Goal: Task Accomplishment & Management: Manage account settings

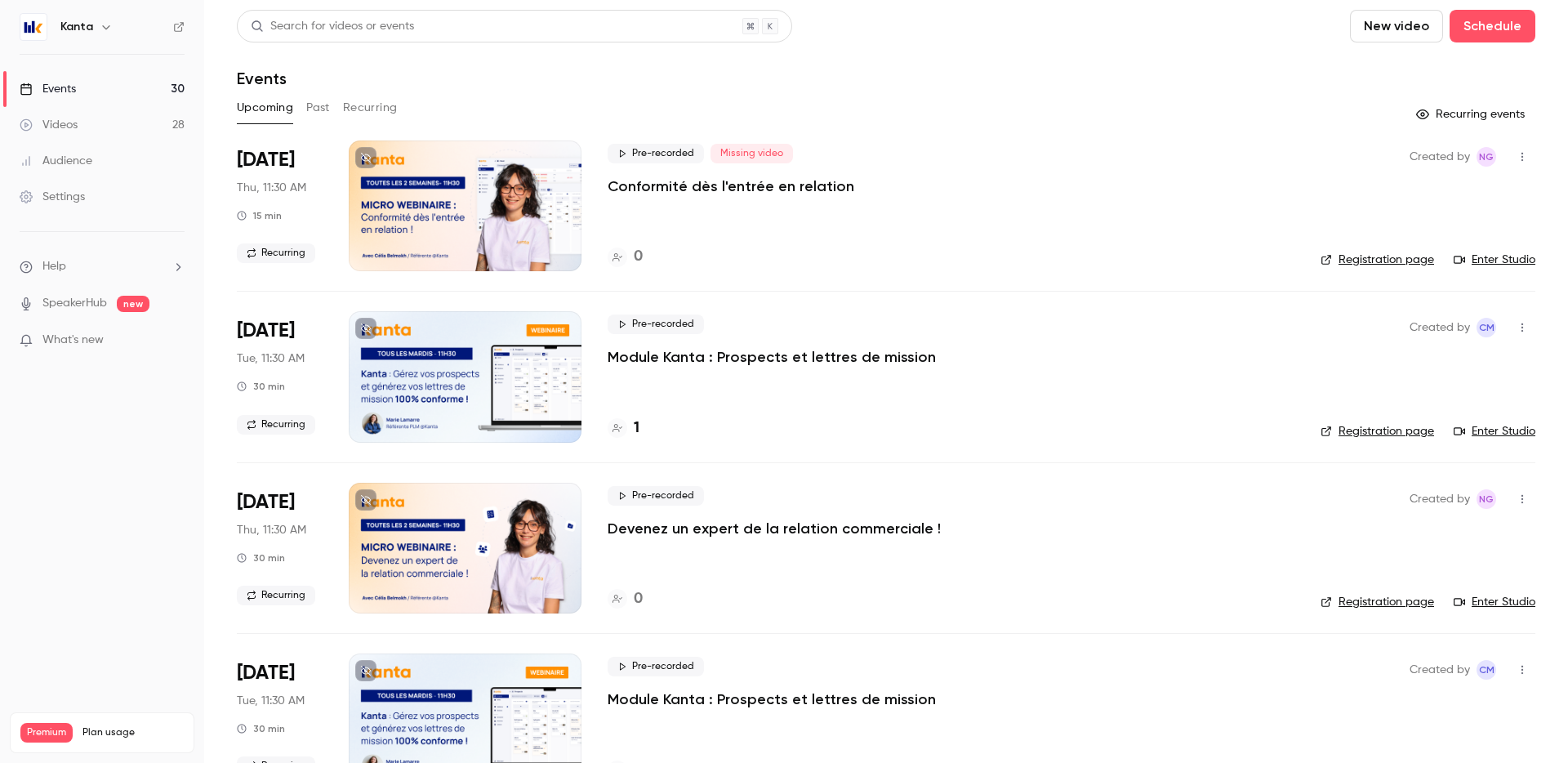
click at [379, 105] on button "Recurring" at bounding box center [370, 107] width 55 height 26
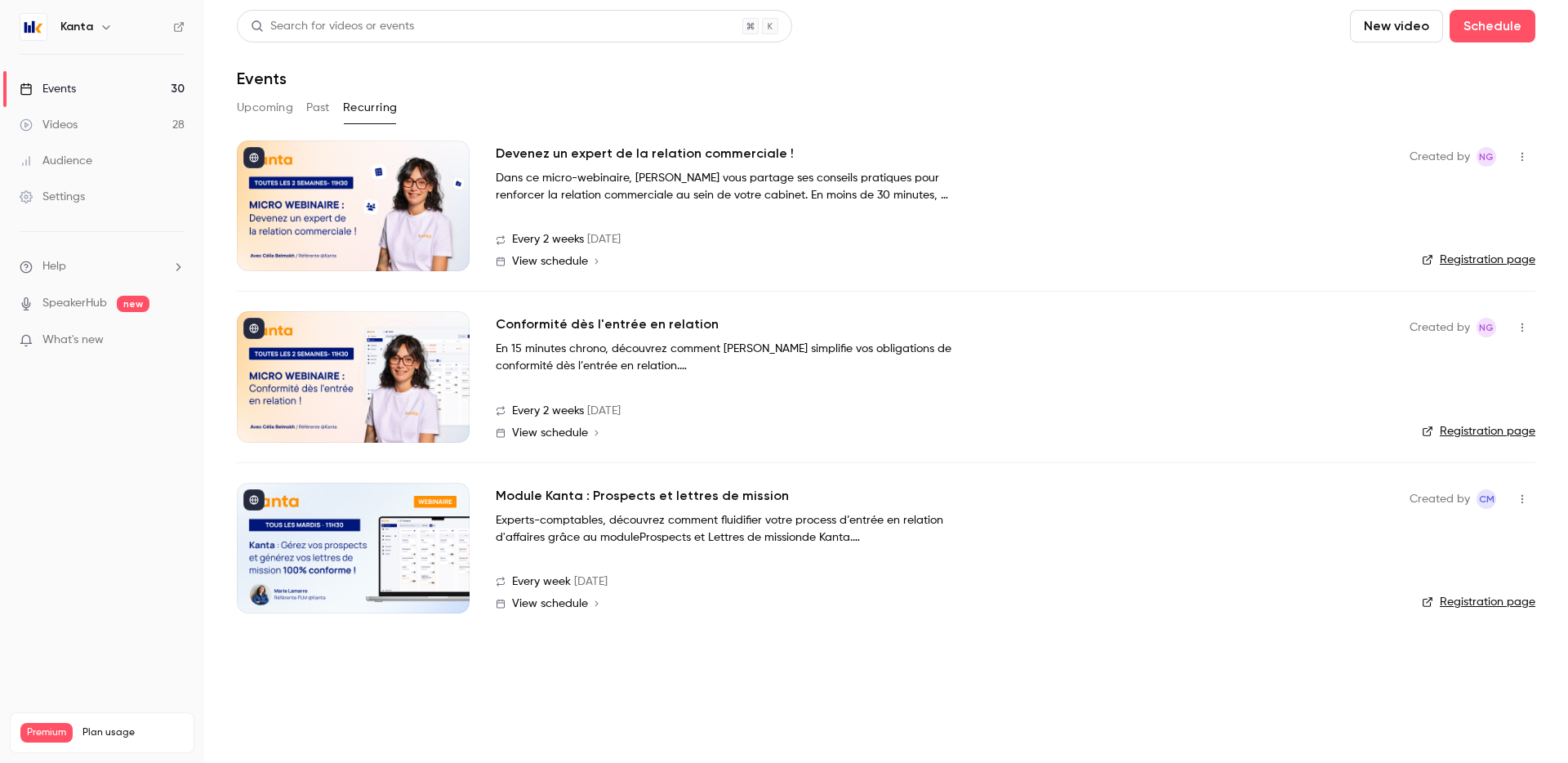
click at [406, 369] on div at bounding box center [354, 376] width 233 height 131
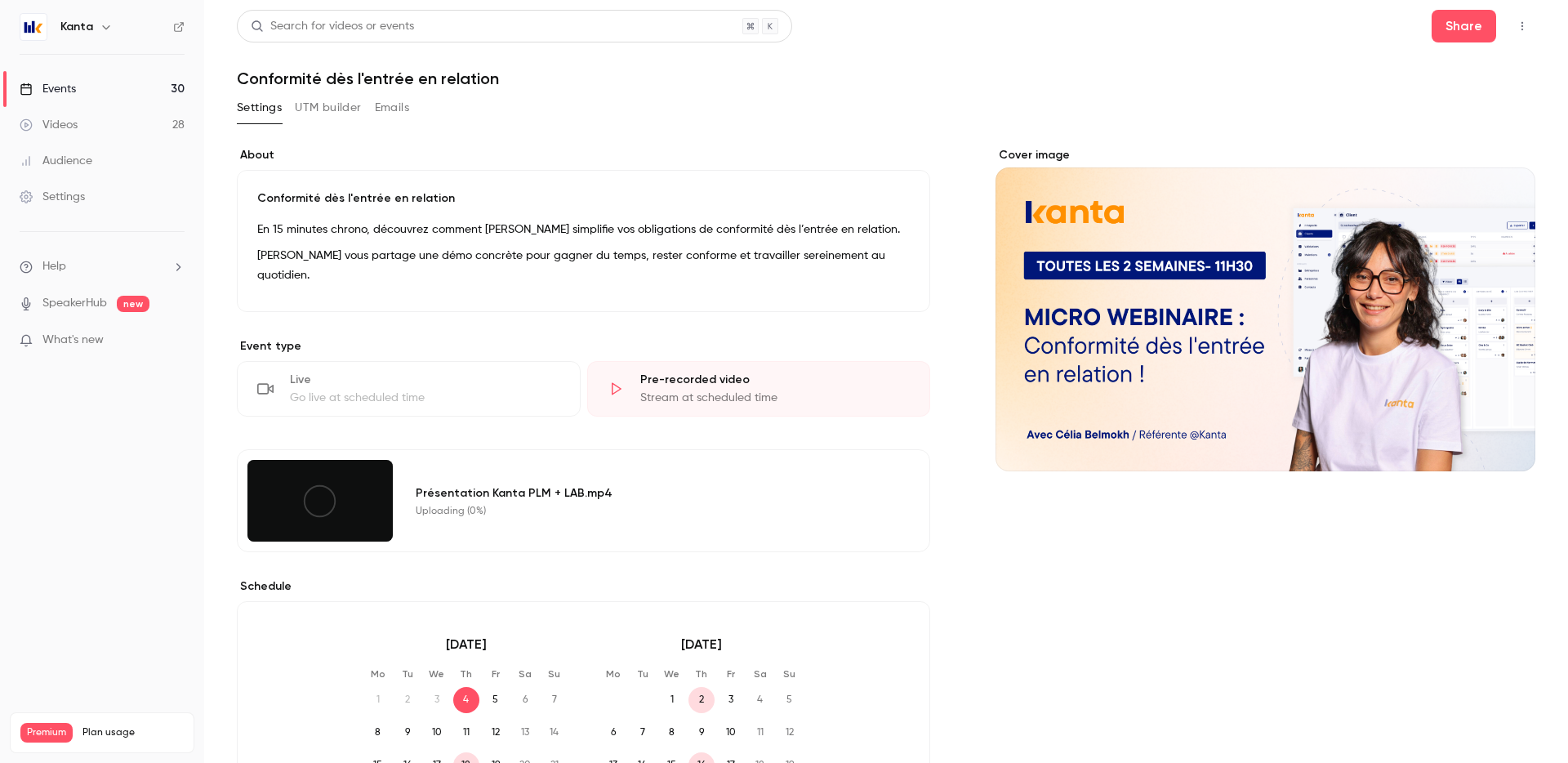
click at [342, 504] on div at bounding box center [319, 501] width 145 height 81
click at [344, 505] on div at bounding box center [319, 501] width 145 height 81
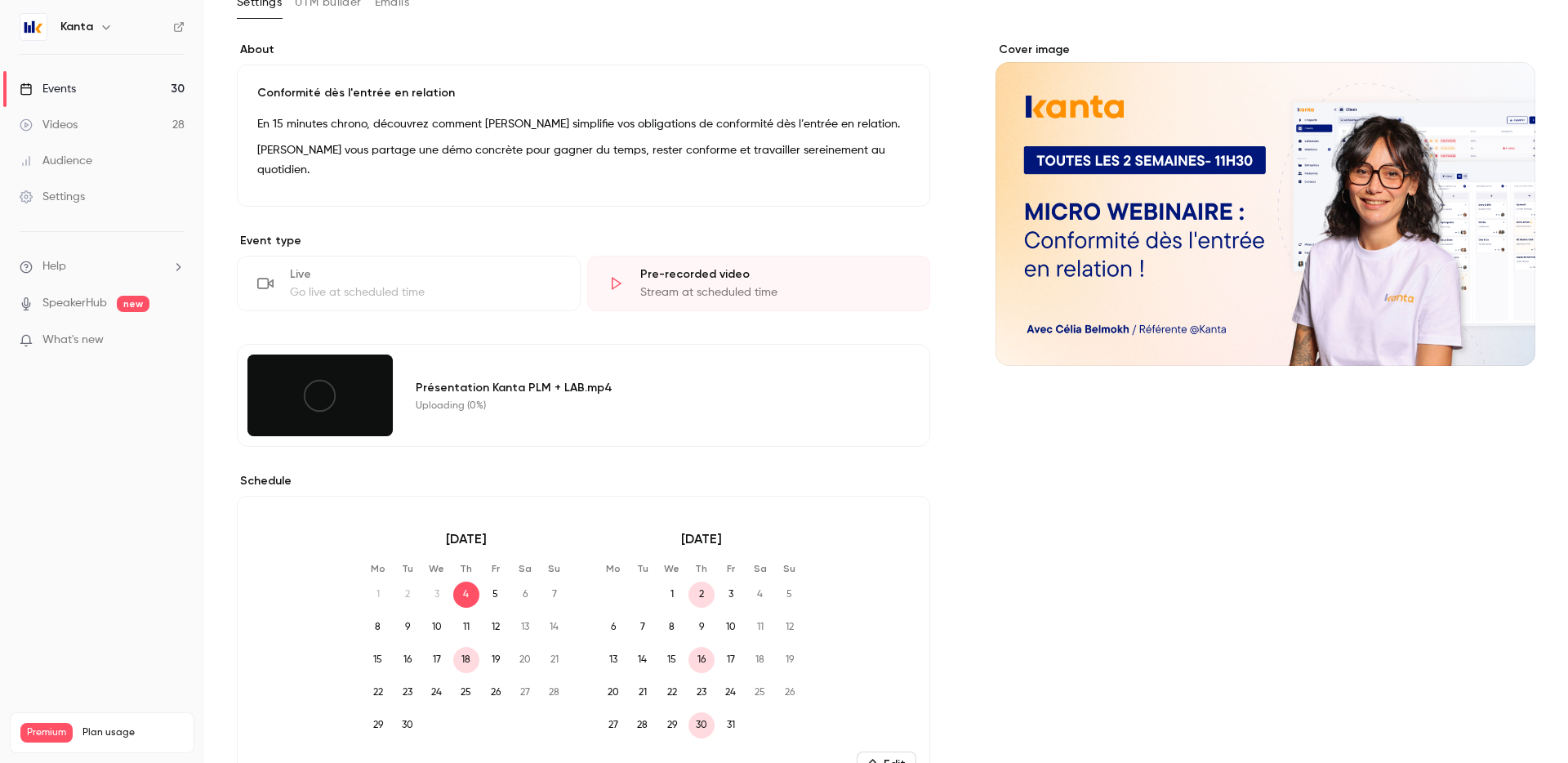
scroll to position [95, 0]
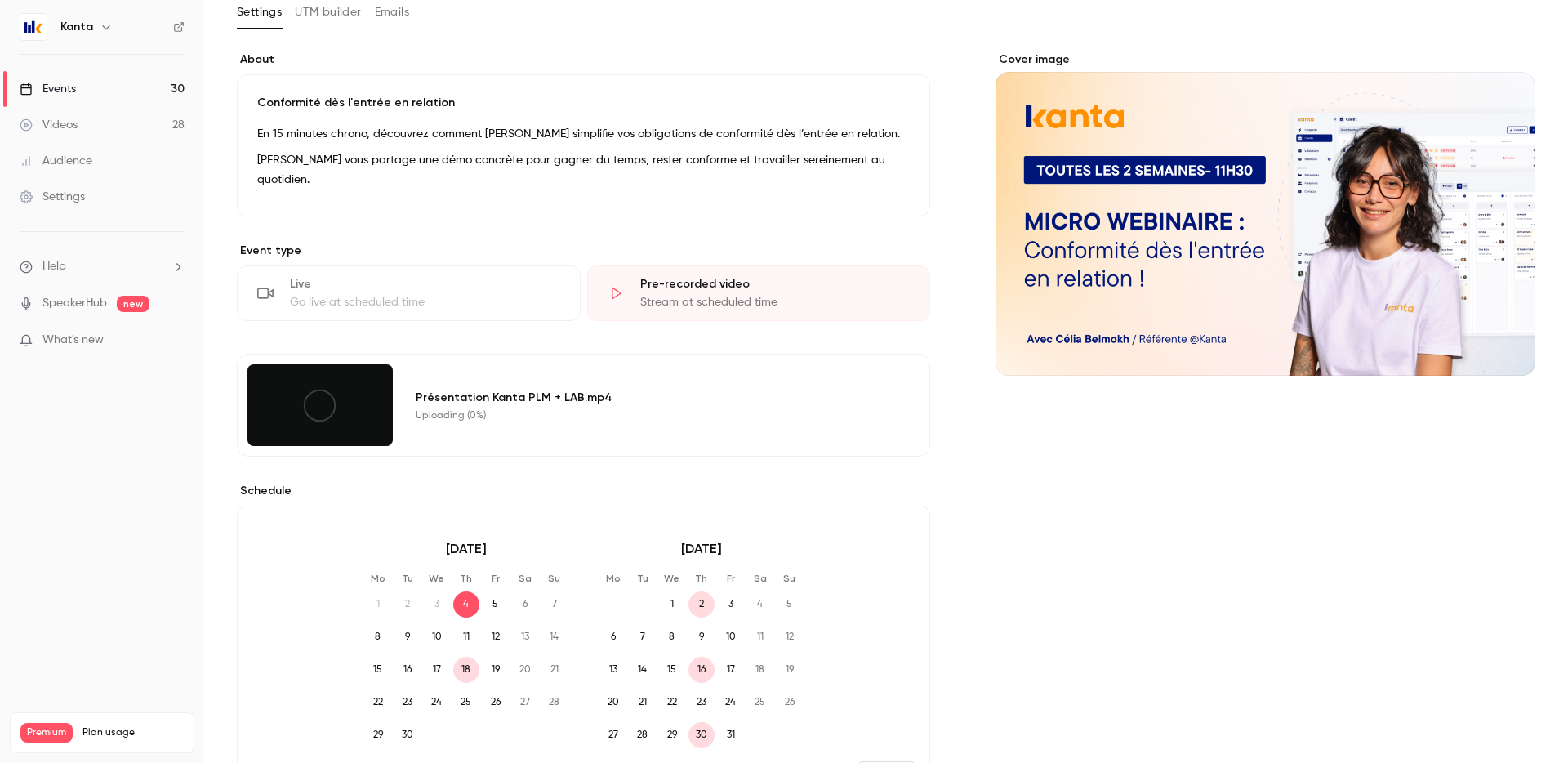
click at [341, 420] on div at bounding box center [319, 406] width 145 height 81
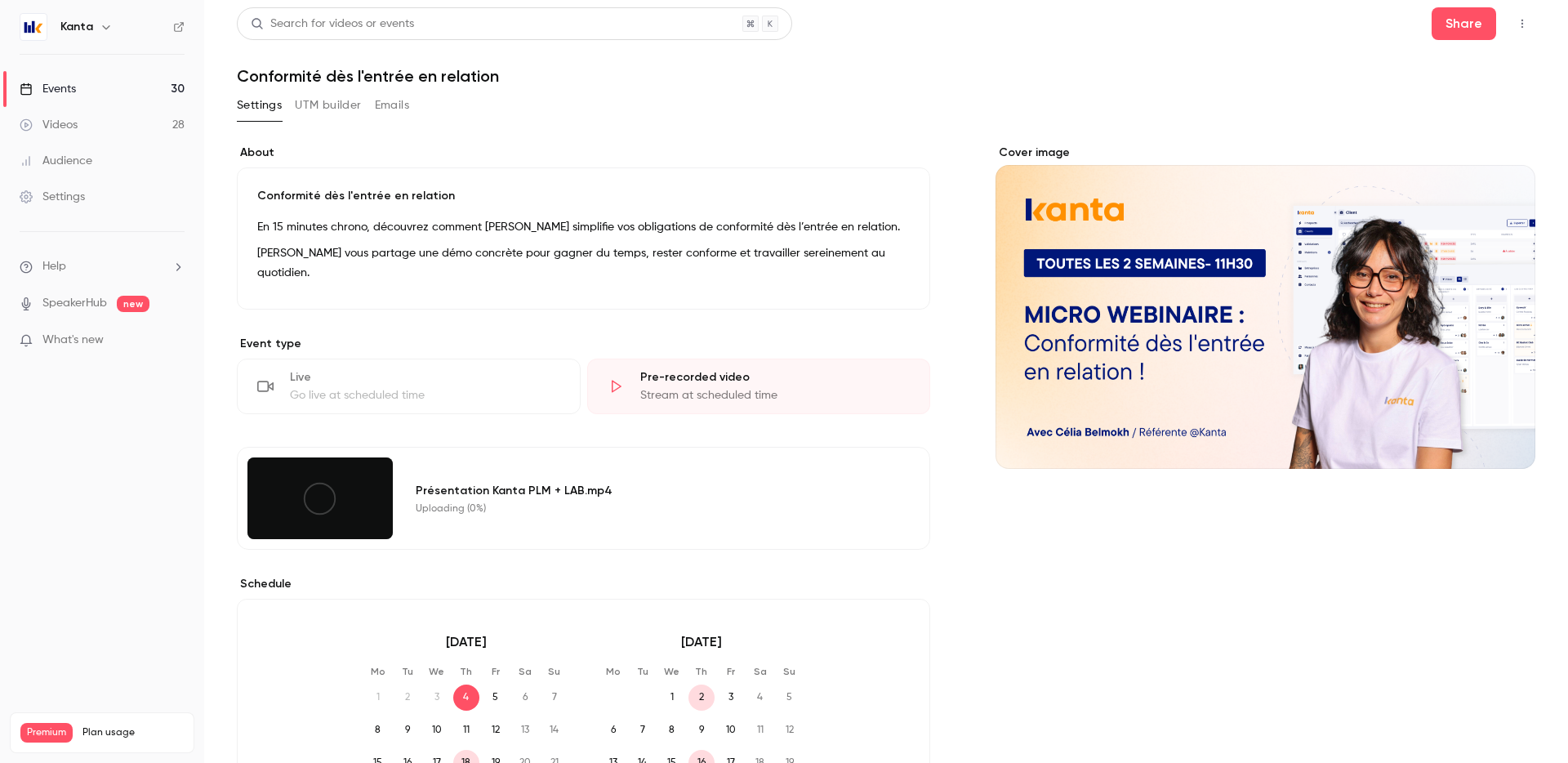
scroll to position [0, 0]
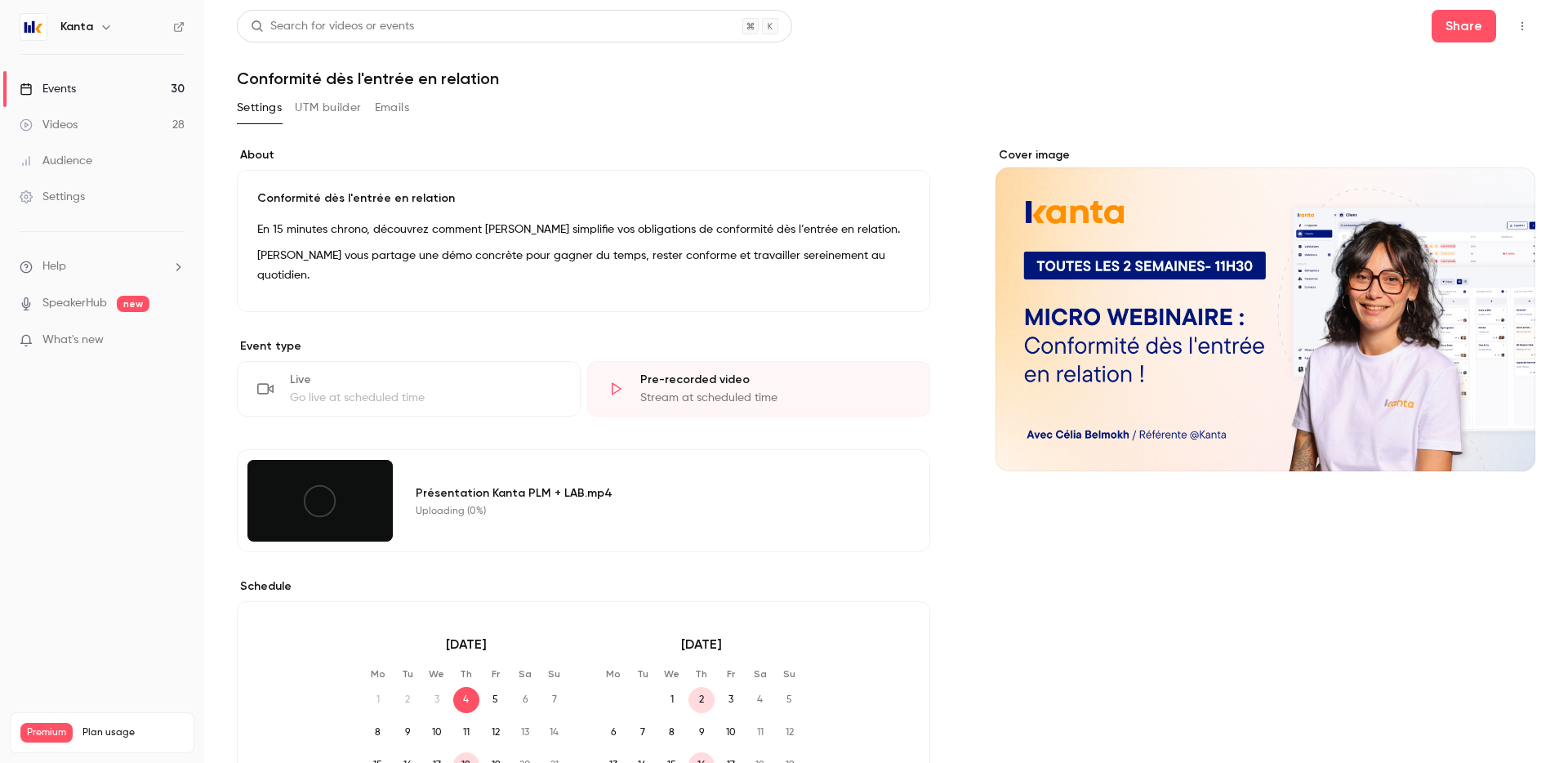
click at [342, 494] on div at bounding box center [319, 501] width 145 height 81
click at [442, 505] on div "Uploading (0%)" at bounding box center [653, 511] width 476 height 13
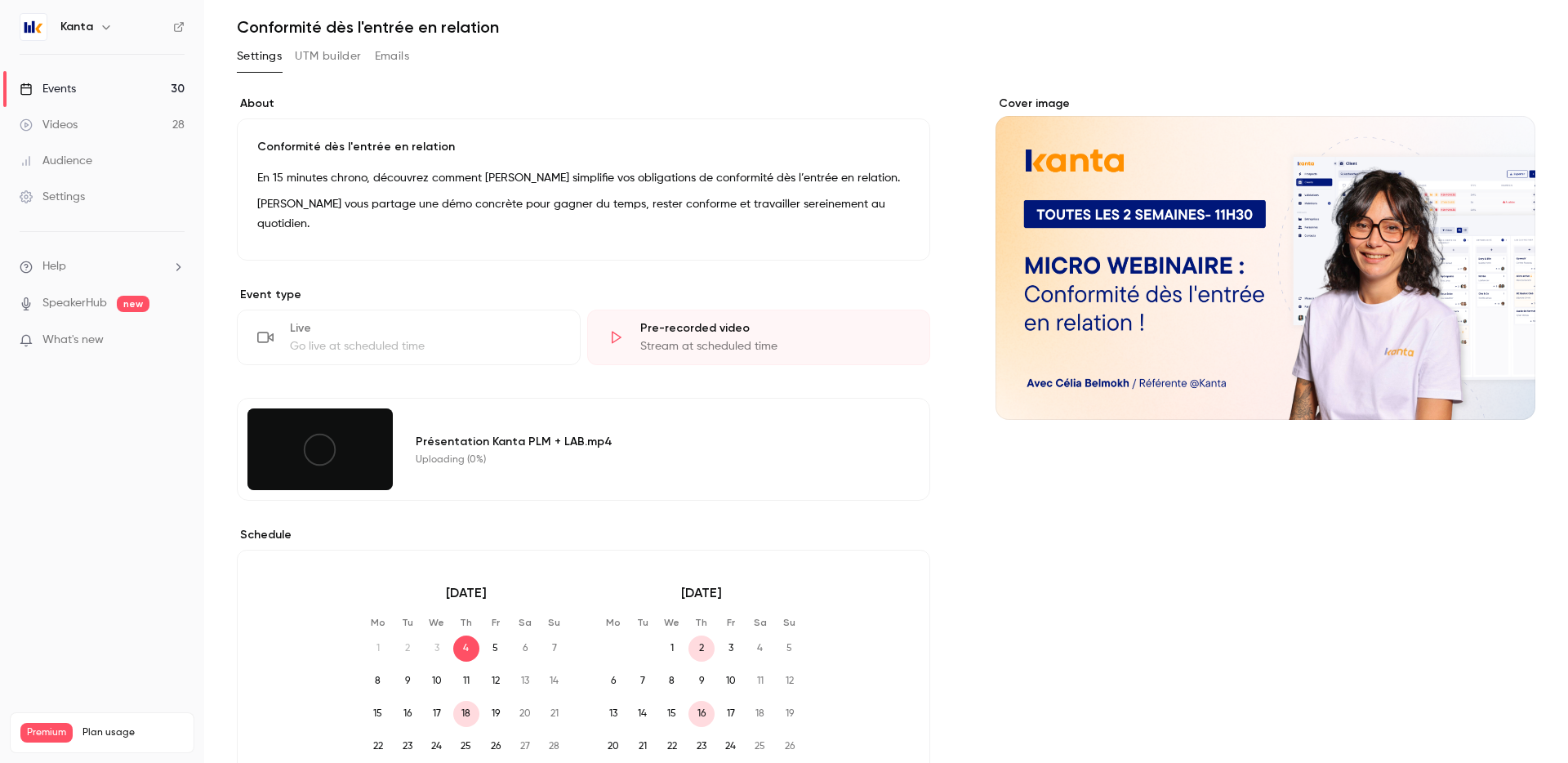
scroll to position [40, 0]
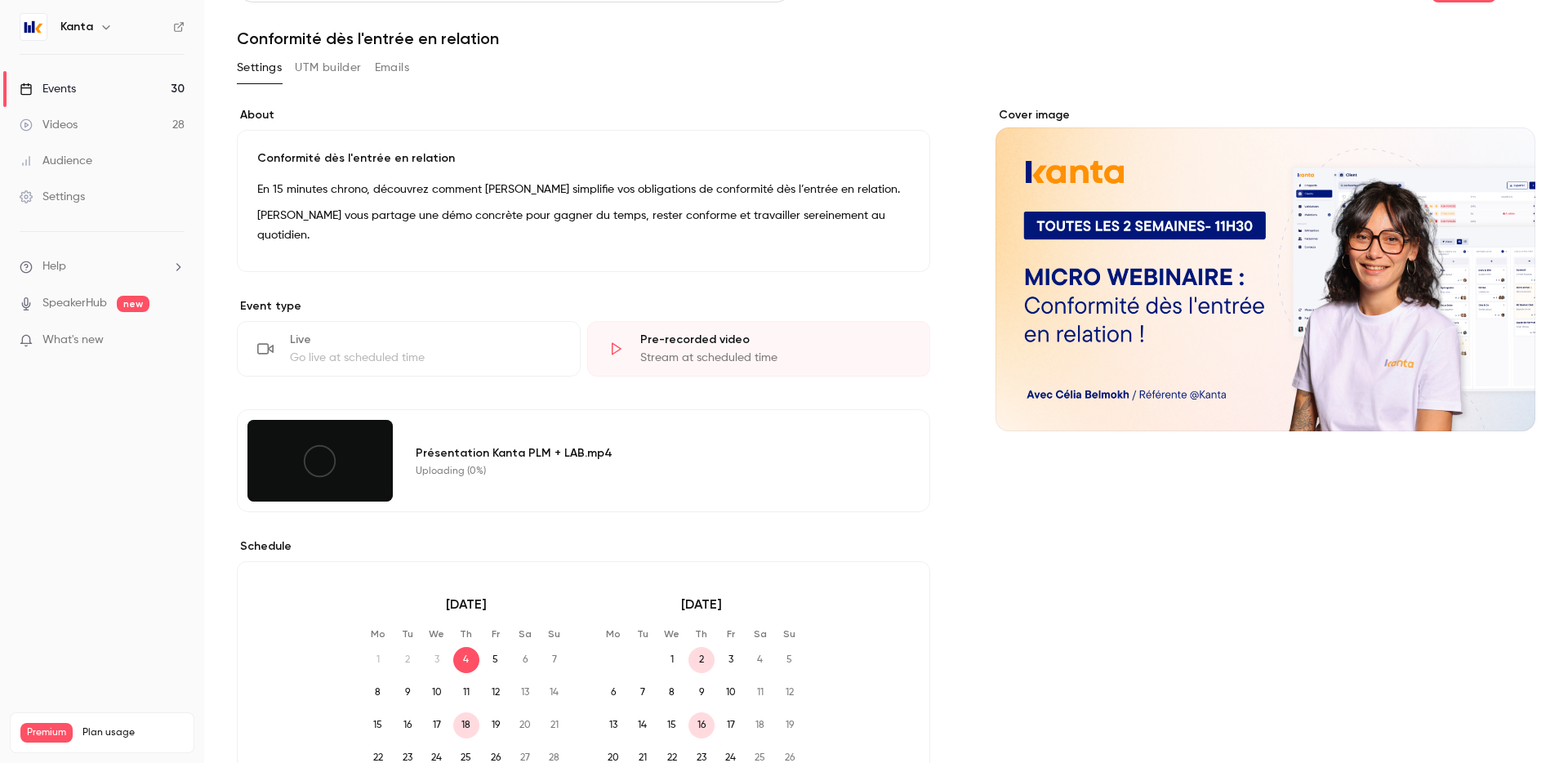
click at [286, 465] on div at bounding box center [319, 461] width 145 height 81
click at [355, 453] on div at bounding box center [319, 461] width 145 height 81
click at [328, 453] on icon at bounding box center [320, 461] width 37 height 37
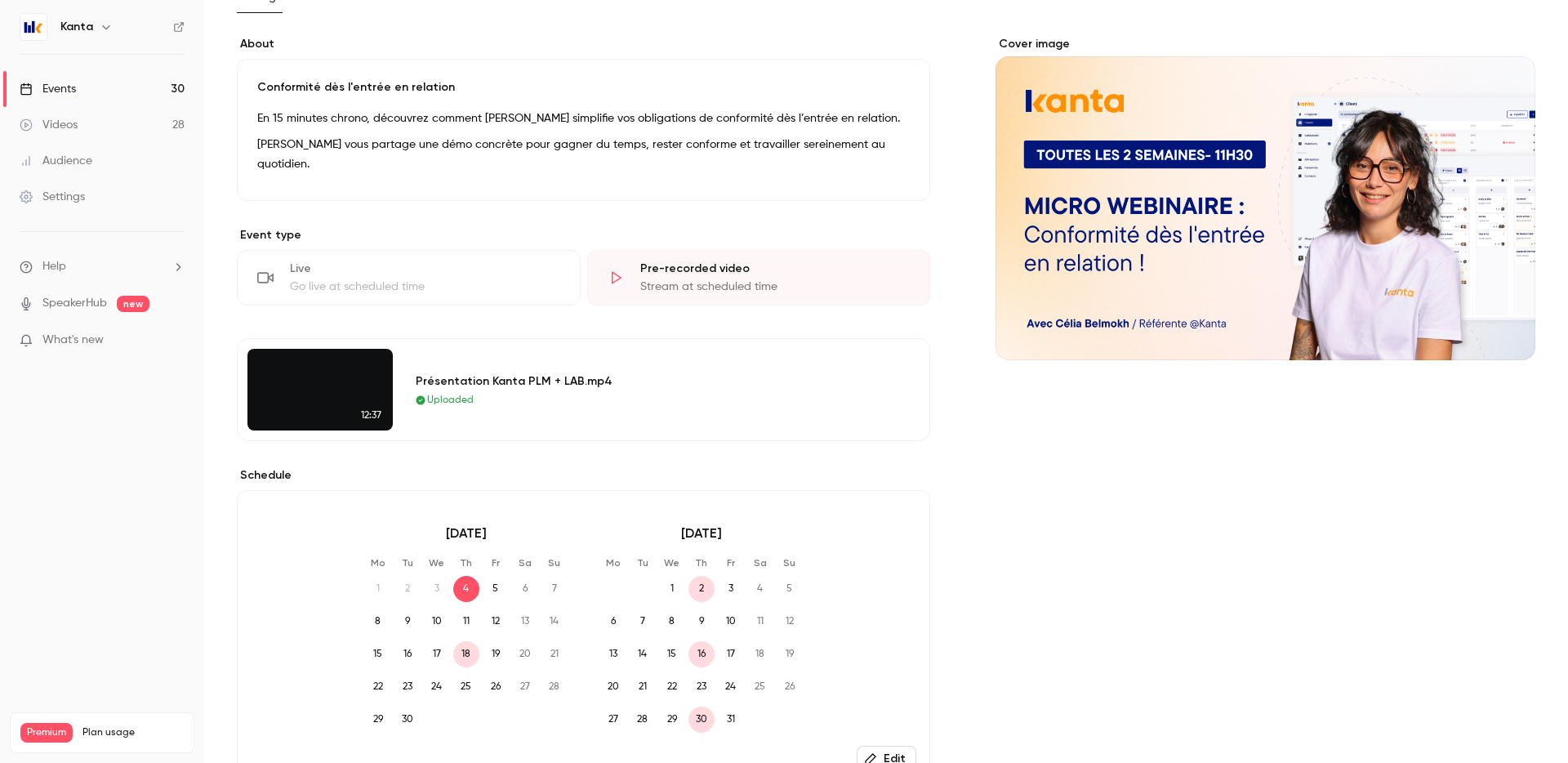
scroll to position [0, 0]
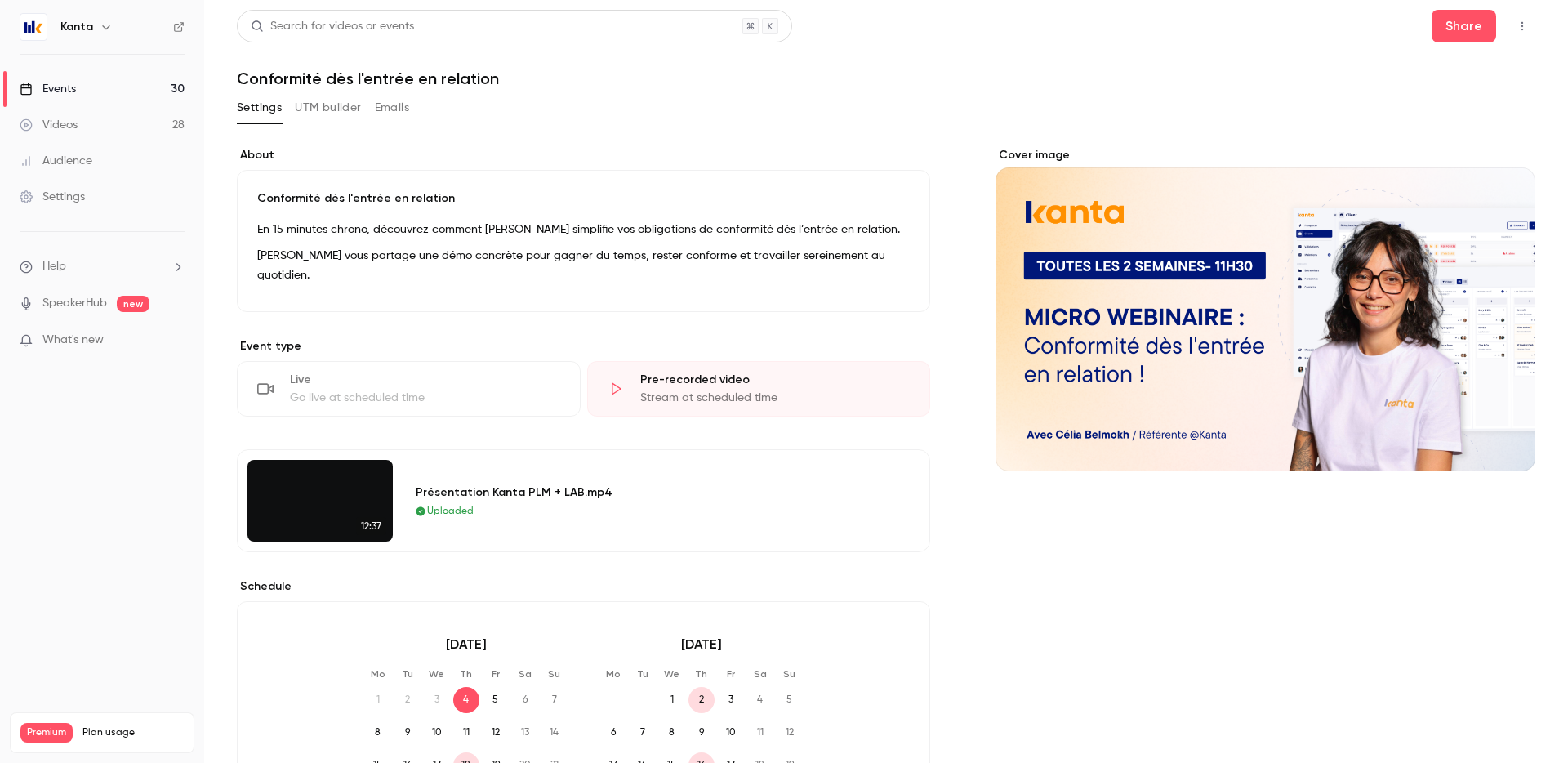
click at [127, 89] on link "Events 30" at bounding box center [102, 89] width 205 height 36
